Goal: Transaction & Acquisition: Purchase product/service

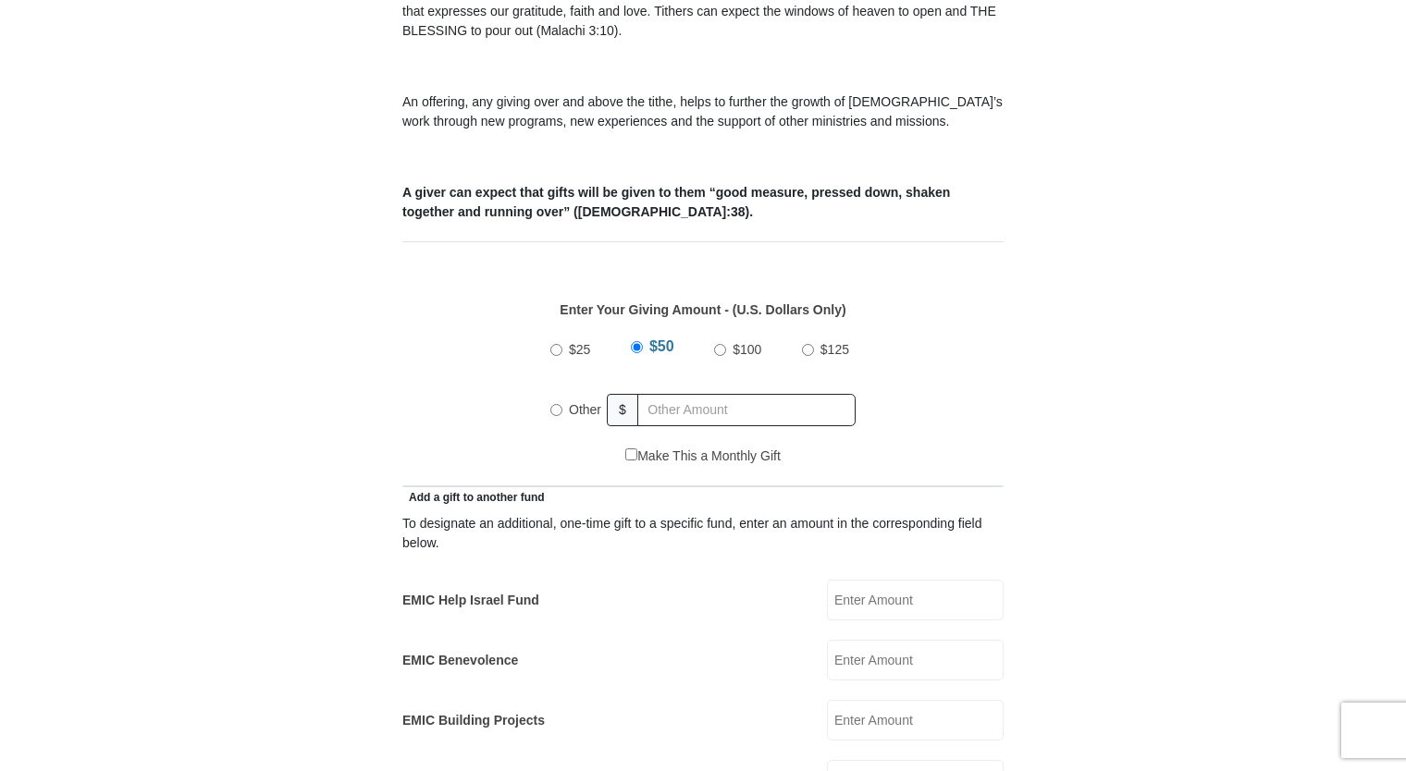
scroll to position [740, 0]
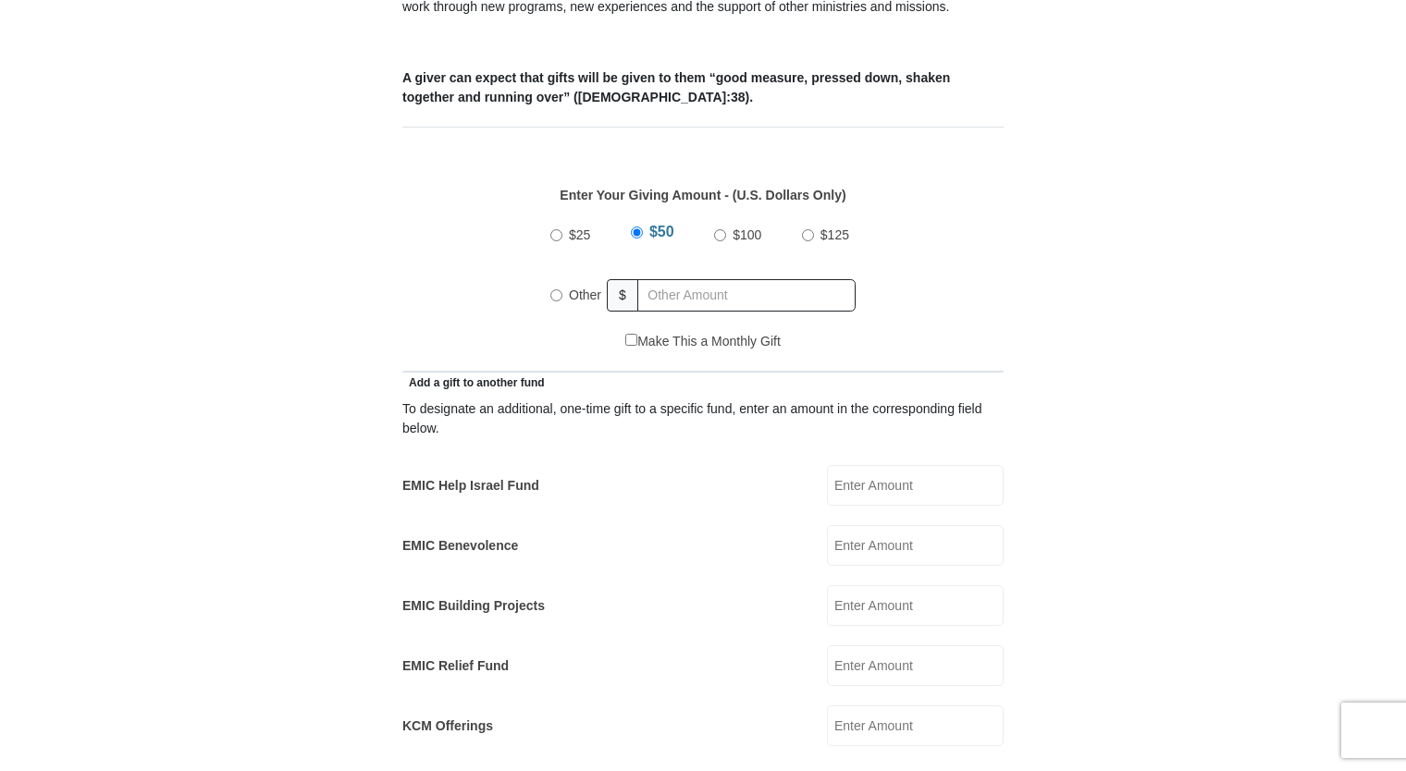
click at [554, 290] on input "Other" at bounding box center [556, 296] width 12 height 12
radio input "true"
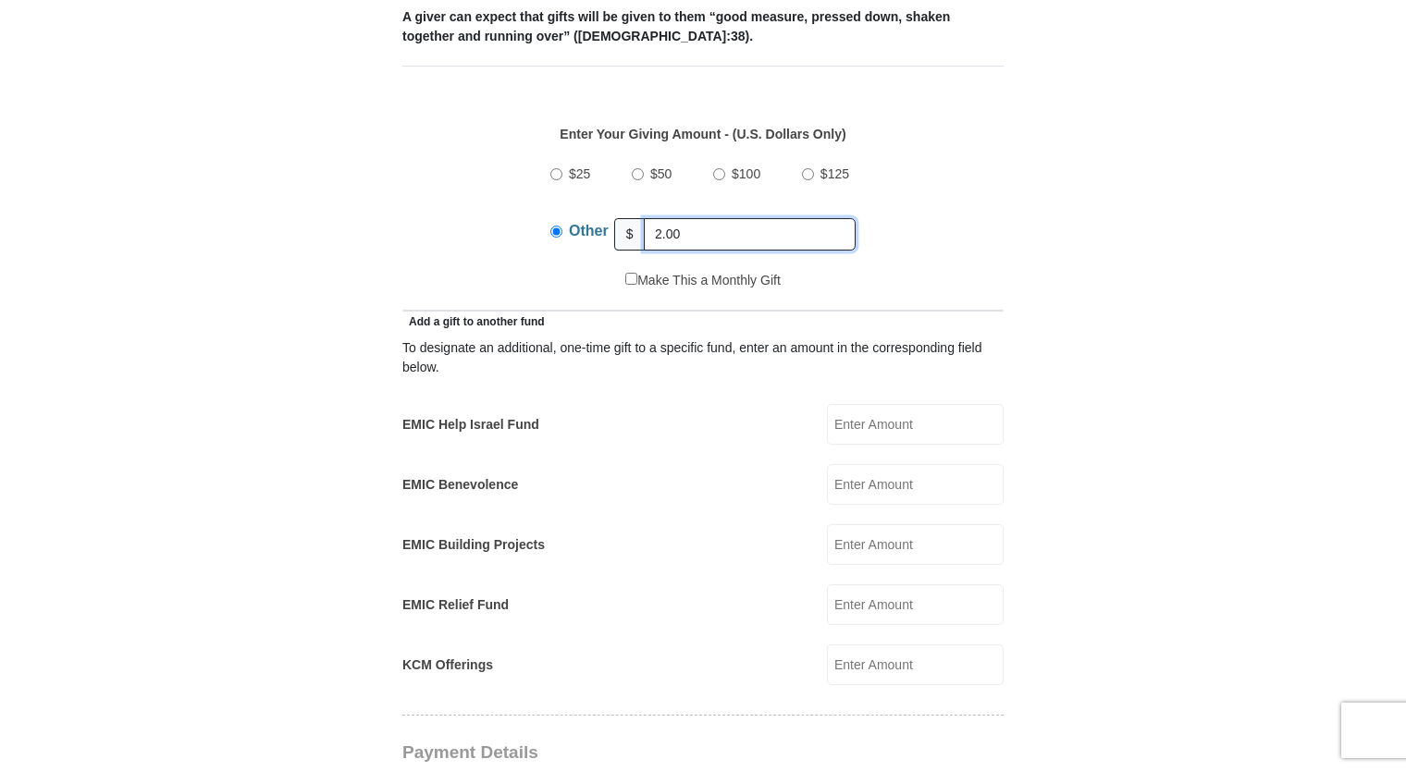
type input "2.00"
click at [326, 297] on form "[GEOGRAPHIC_DATA][DEMOGRAPHIC_DATA] Online Giving Because of gifts like yours, …" at bounding box center [703, 626] width 1055 height 2706
click at [870, 408] on input "EMIC Help Israel Fund" at bounding box center [915, 424] width 177 height 41
type input "2.00"
type input "[PERSON_NAME]"
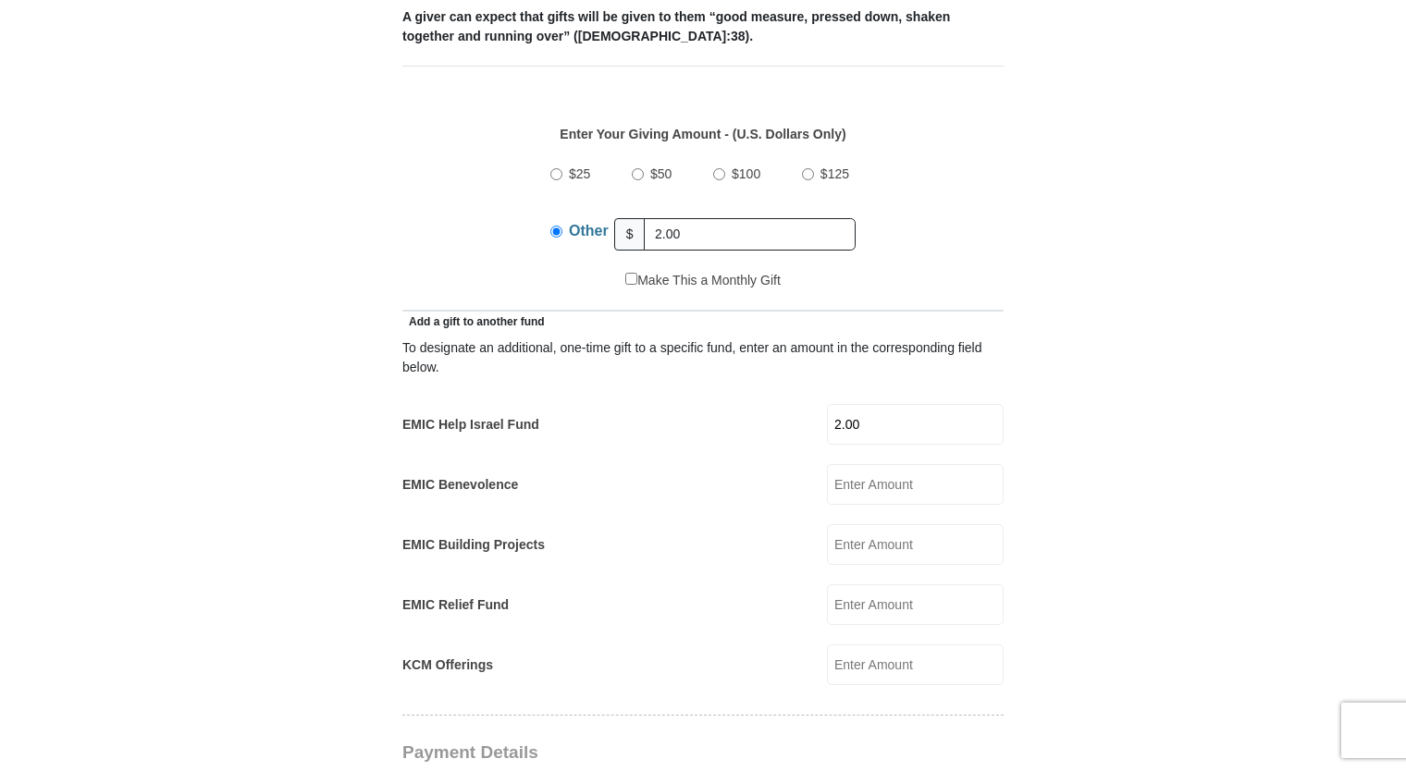
type input "[PERSON_NAME]"
type input "[EMAIL_ADDRESS][DOMAIN_NAME]"
type input "[STREET_ADDRESS]"
type input "[PERSON_NAME]"
select select "[GEOGRAPHIC_DATA]"
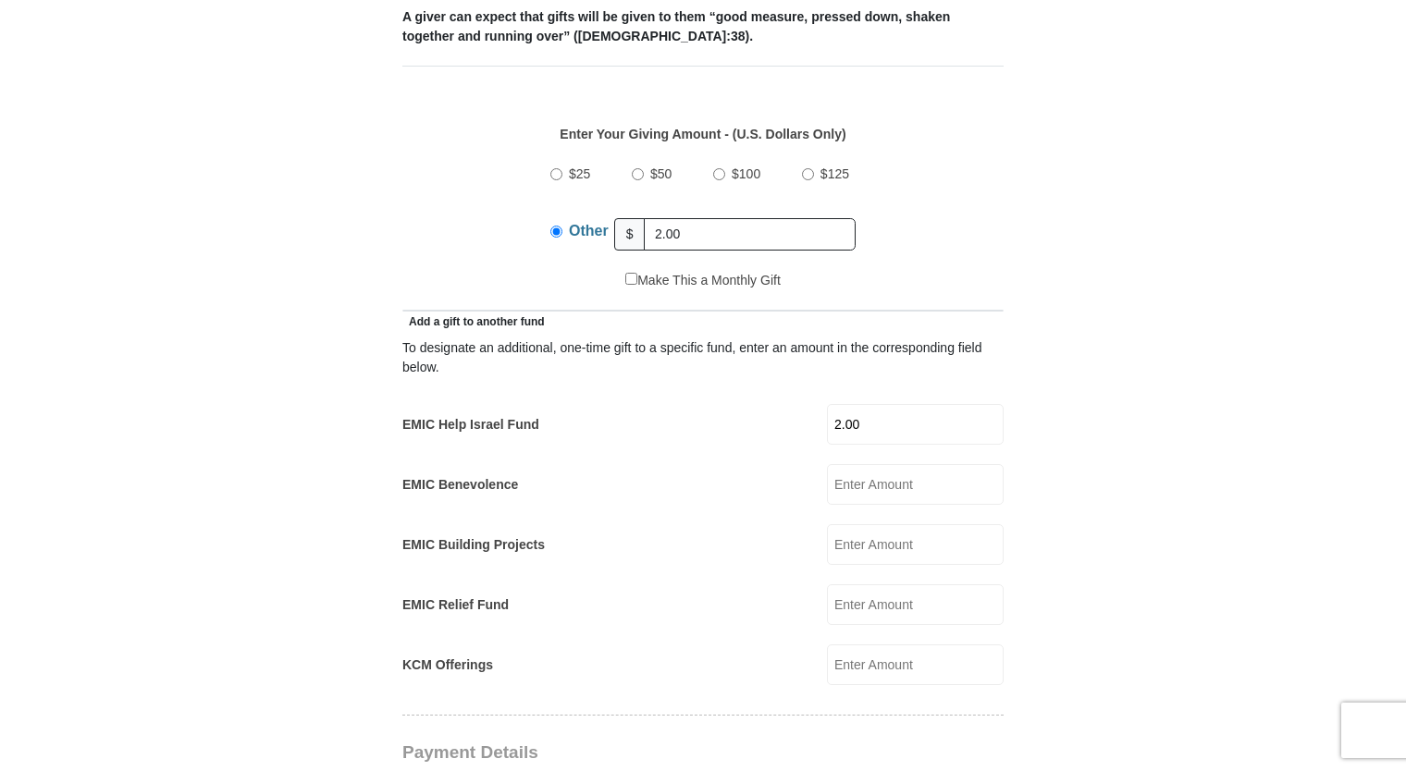
type input "75707"
type input "9035656786"
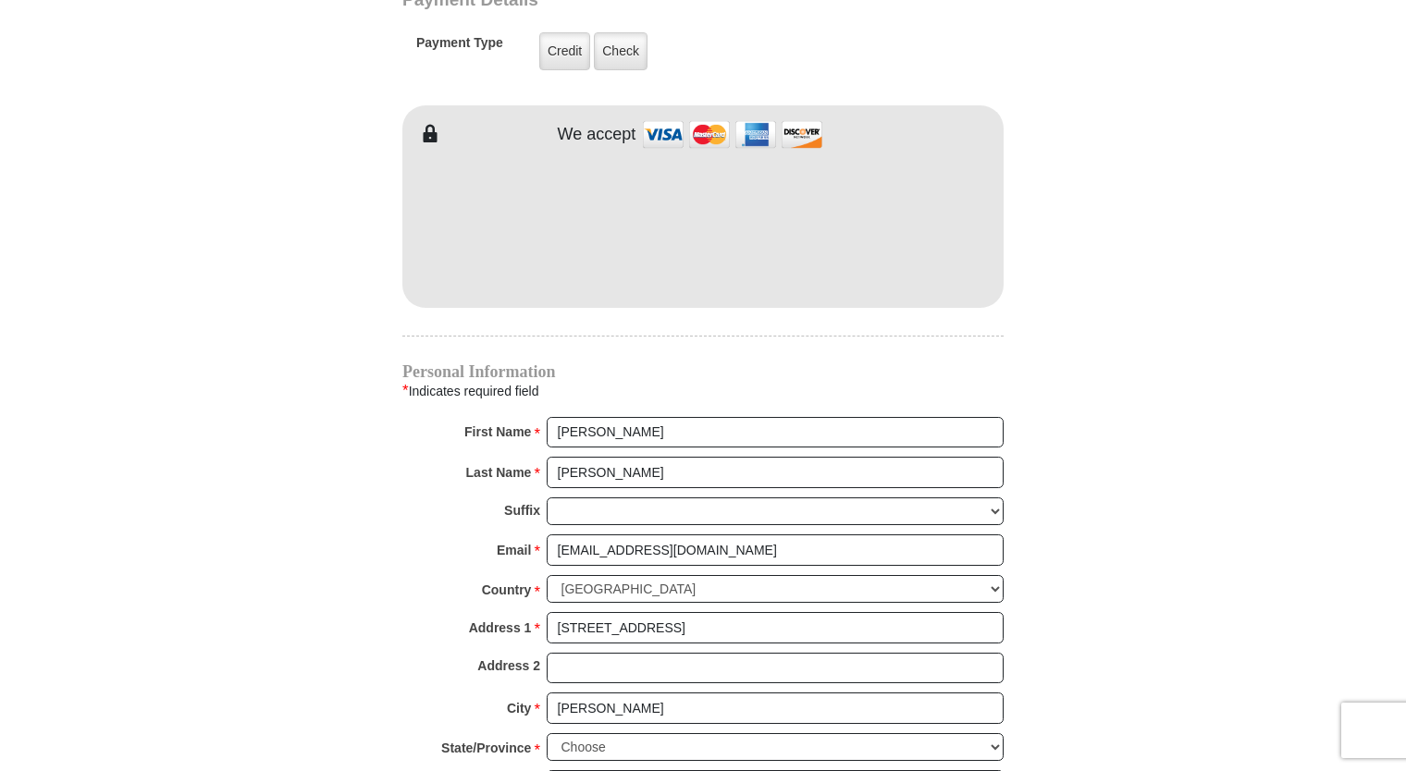
scroll to position [1603, 0]
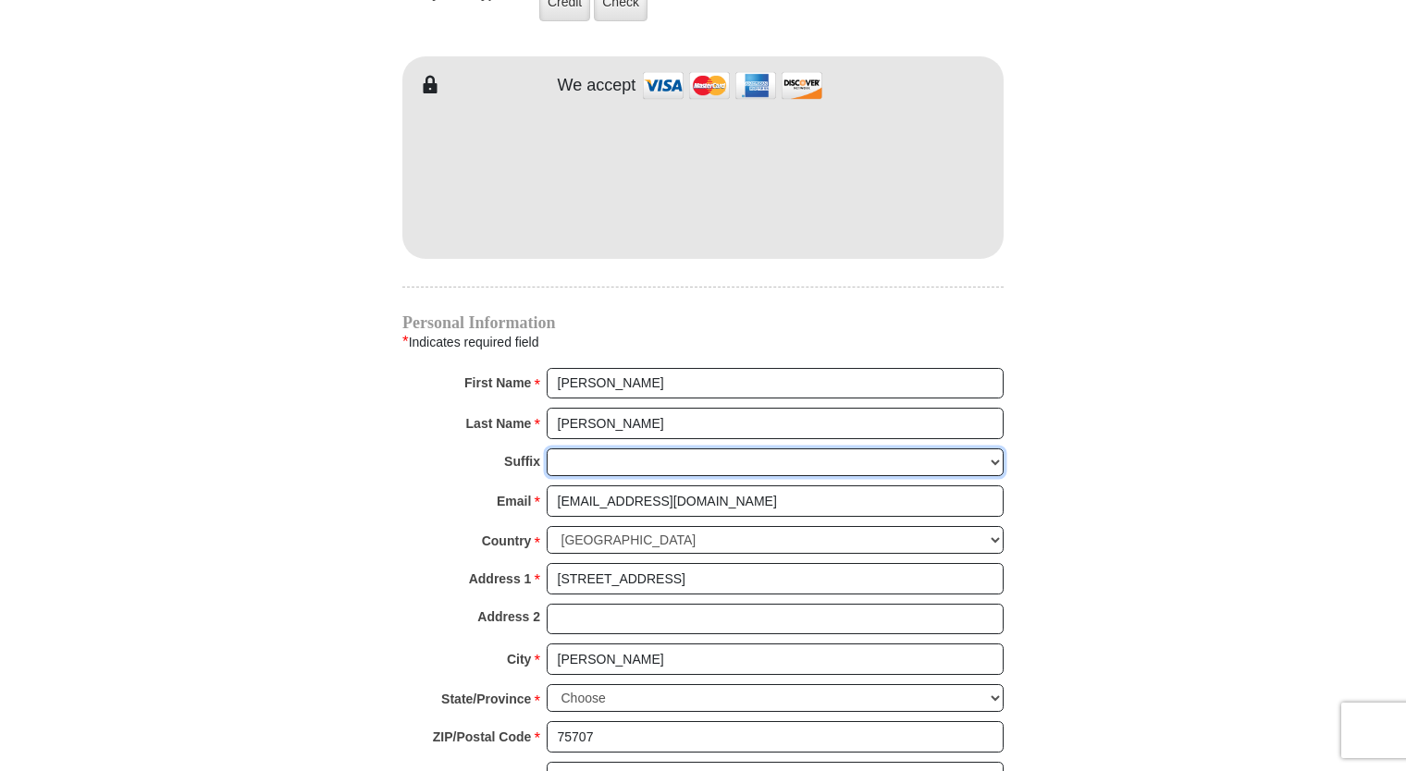
click at [566, 449] on select "[PERSON_NAME] I II III IV V VI" at bounding box center [775, 463] width 457 height 29
select select "Jr"
click at [547, 449] on select "[PERSON_NAME] I II III IV V VI" at bounding box center [775, 463] width 457 height 29
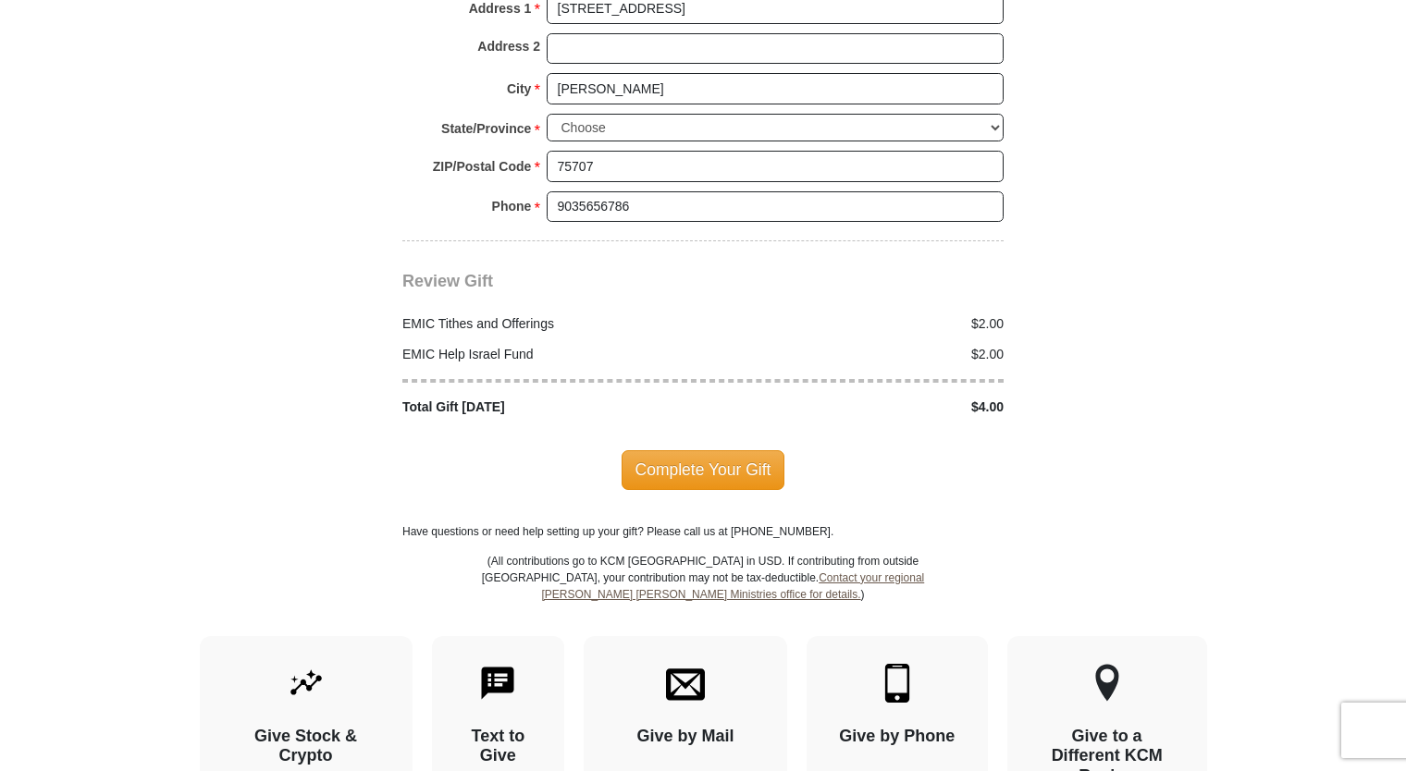
scroll to position [2220, 0]
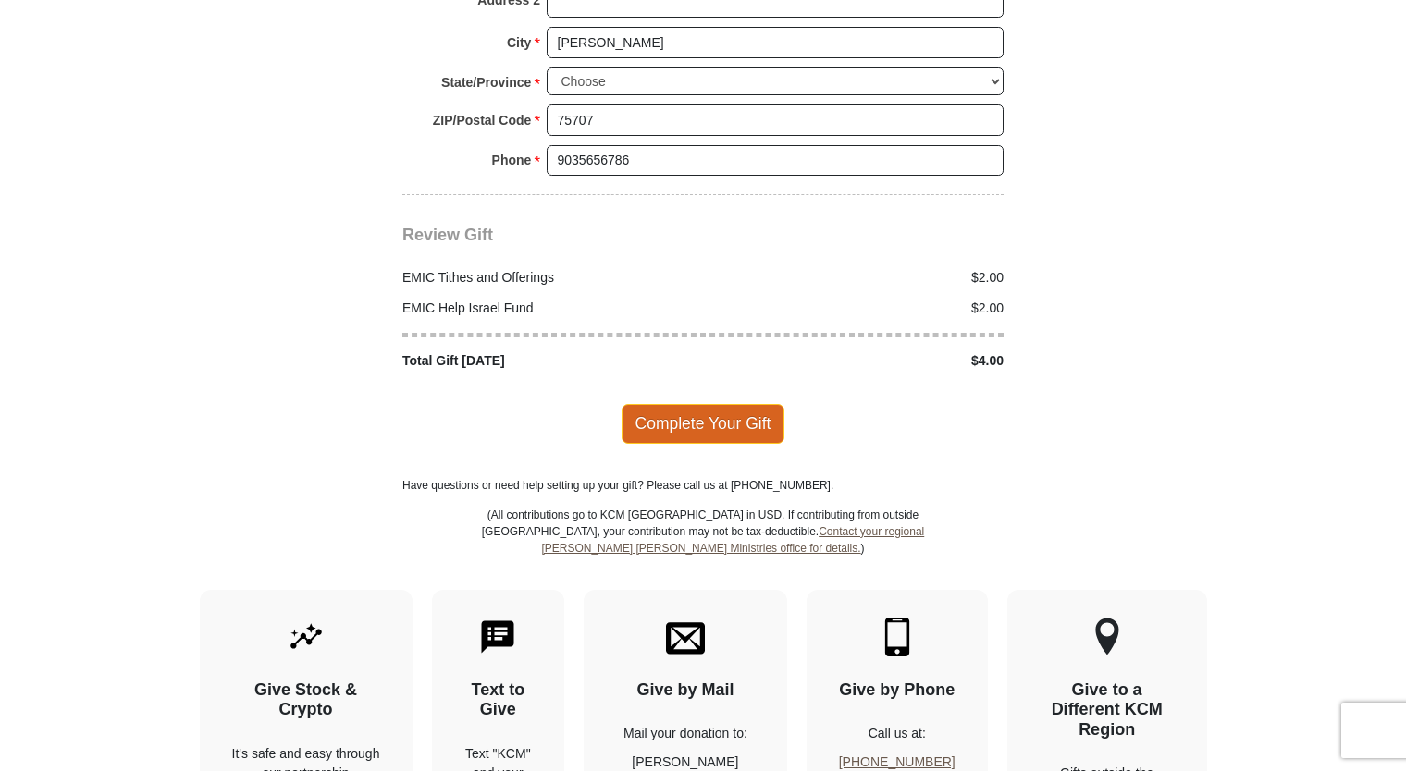
click at [660, 404] on span "Complete Your Gift" at bounding box center [704, 423] width 164 height 39
